Goal: Navigation & Orientation: Find specific page/section

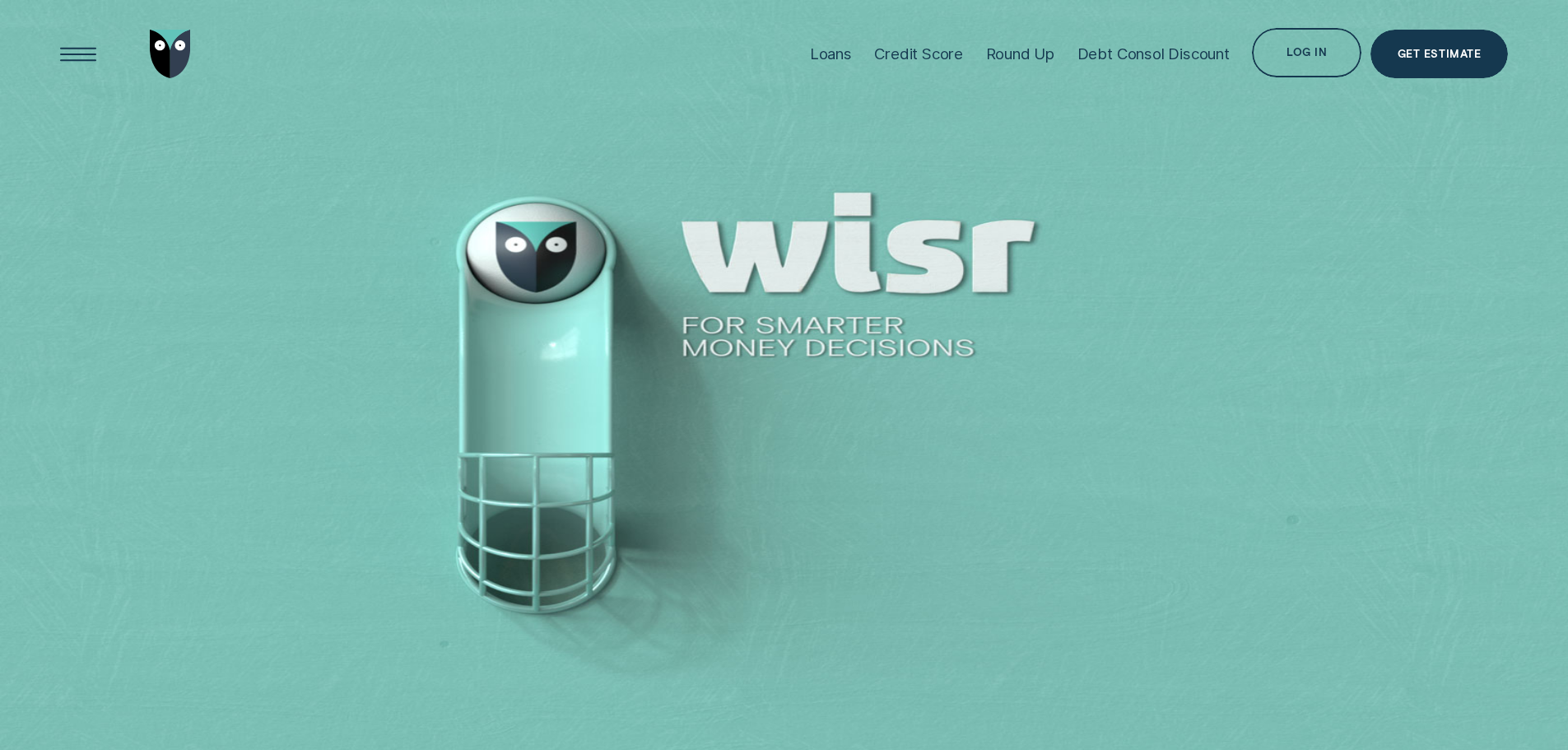
click at [1320, 47] on div "Log in" at bounding box center [1306, 53] width 108 height 50
click at [1316, 47] on div "Log in" at bounding box center [1306, 53] width 108 height 50
click at [1315, 43] on div "Log in" at bounding box center [1306, 53] width 108 height 50
click at [1300, 53] on div "Log in" at bounding box center [1306, 55] width 40 height 10
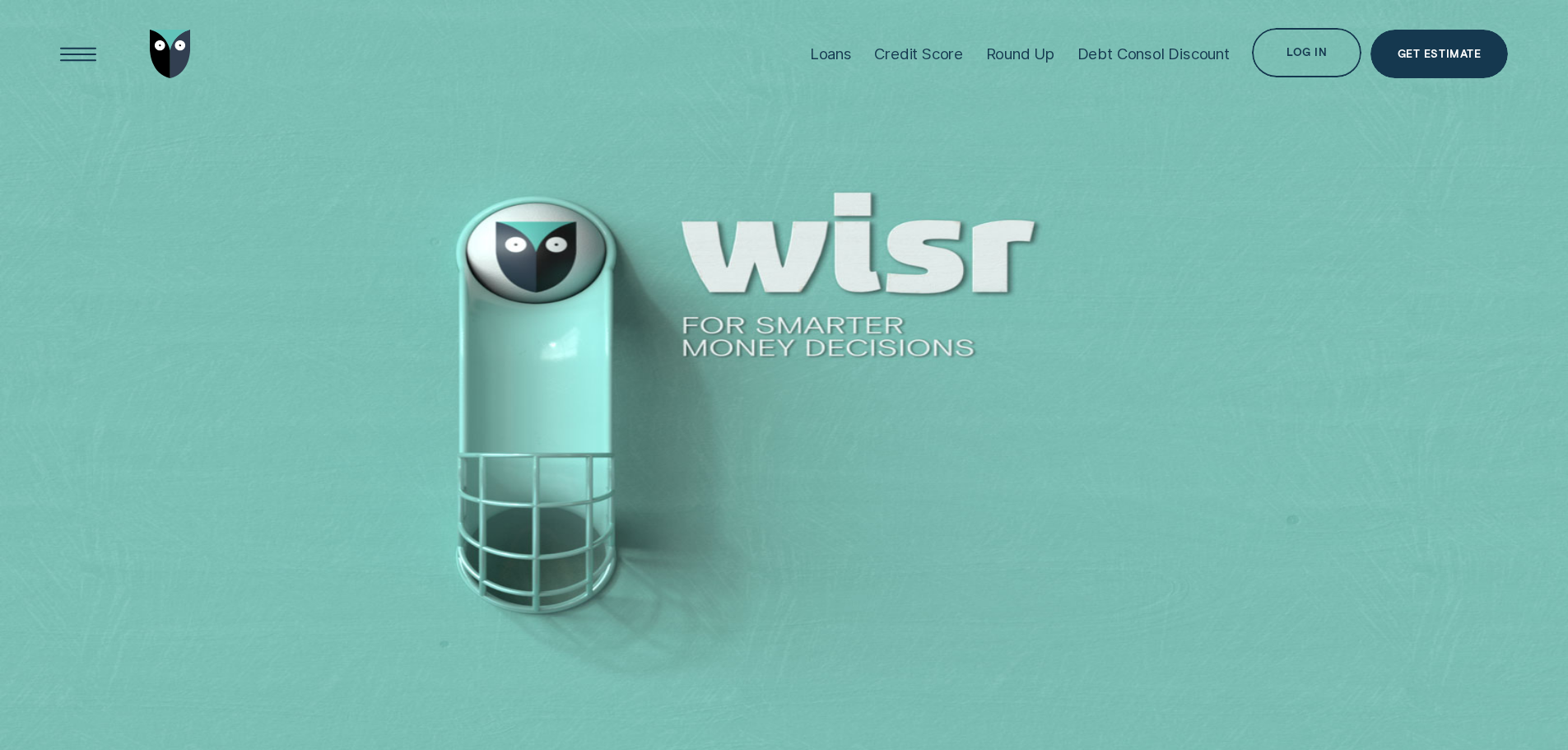
click at [1300, 53] on div "Log in" at bounding box center [1306, 55] width 40 height 10
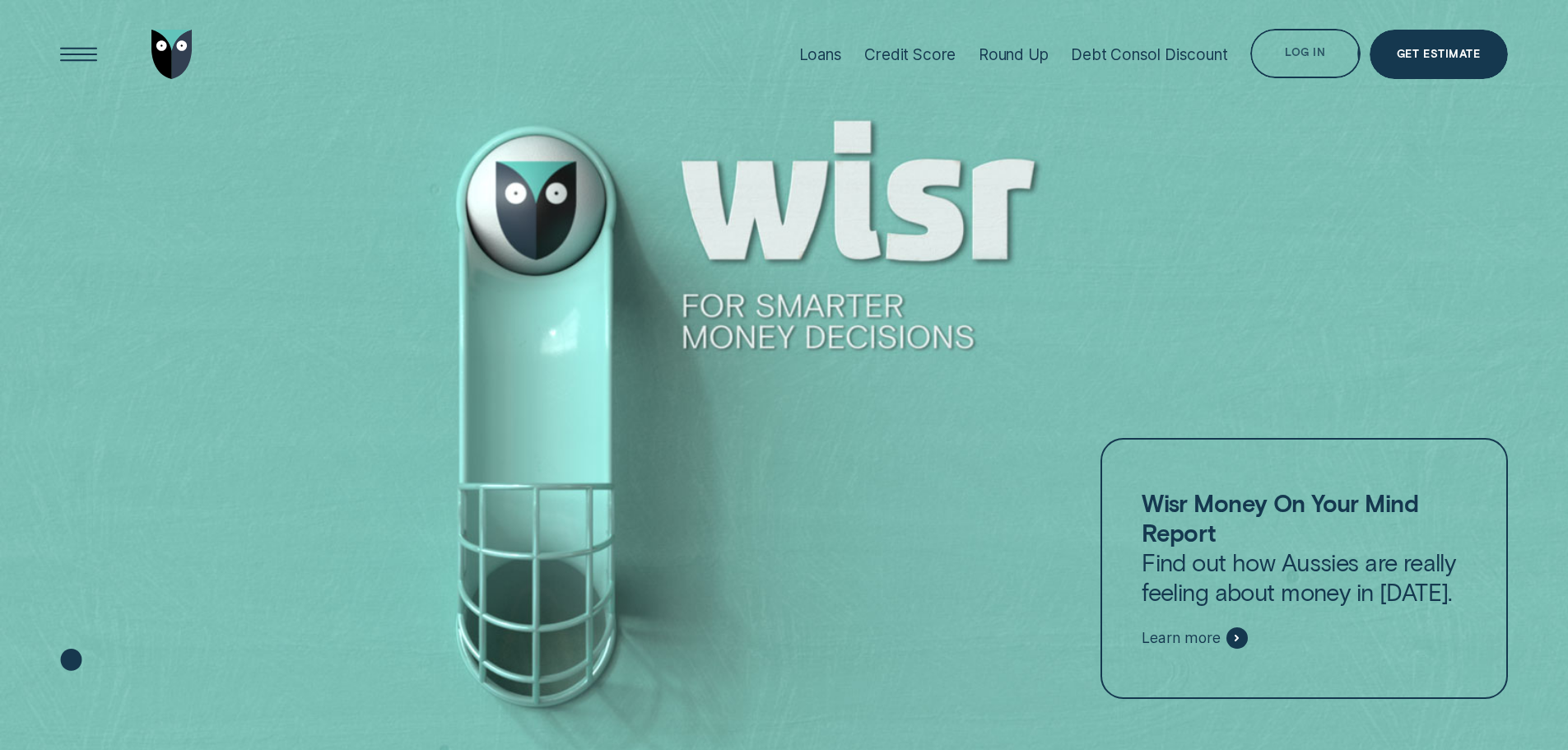
click at [1295, 27] on div "Loans Credit Score Round Up Debt Consol Discount Log in Log in Customer Dashboa…" at bounding box center [1148, 55] width 721 height 109
click at [1301, 51] on div "Log in" at bounding box center [1304, 56] width 40 height 10
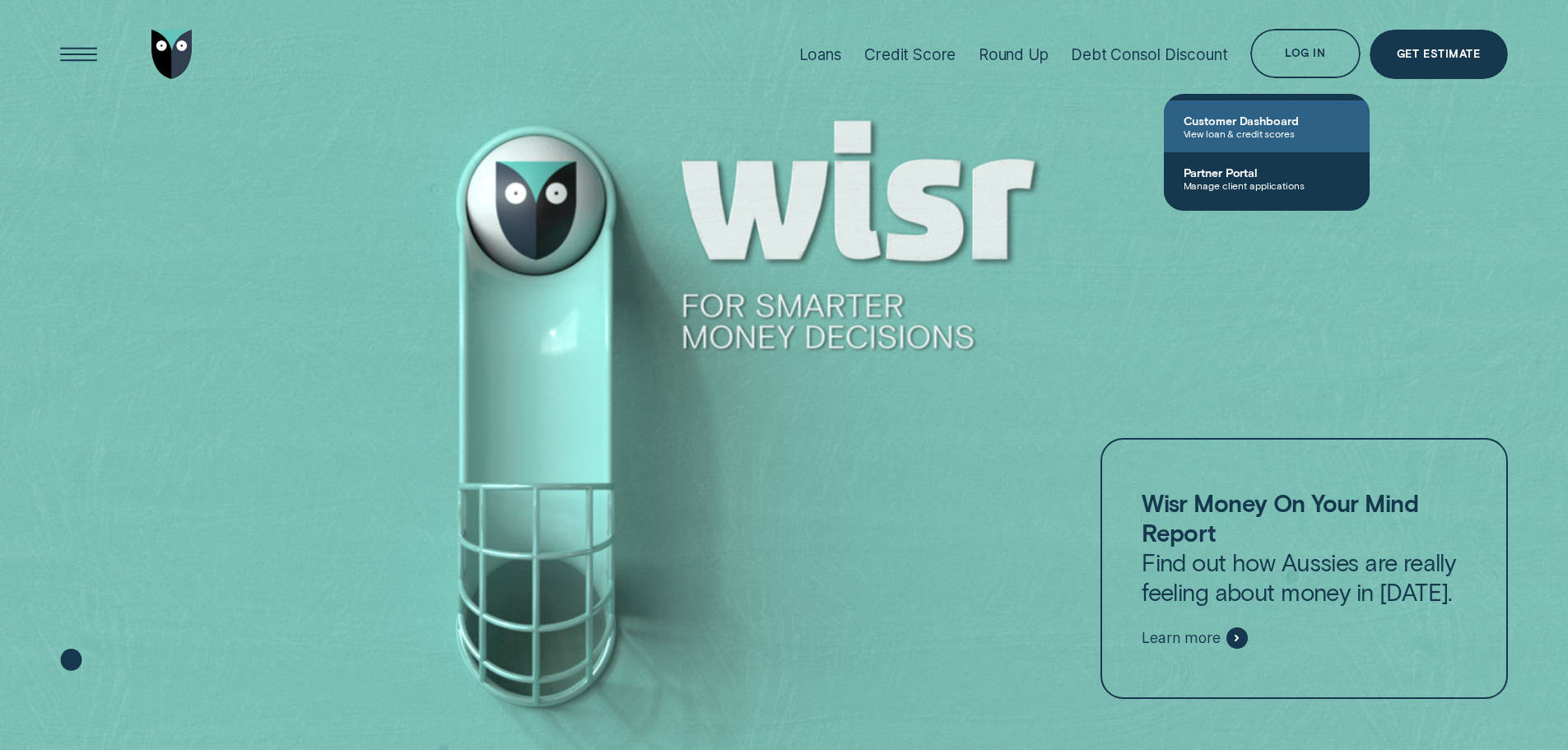
click at [1242, 135] on span "View loan & credit scores" at bounding box center [1267, 134] width 166 height 12
